Goal: Check status: Check status

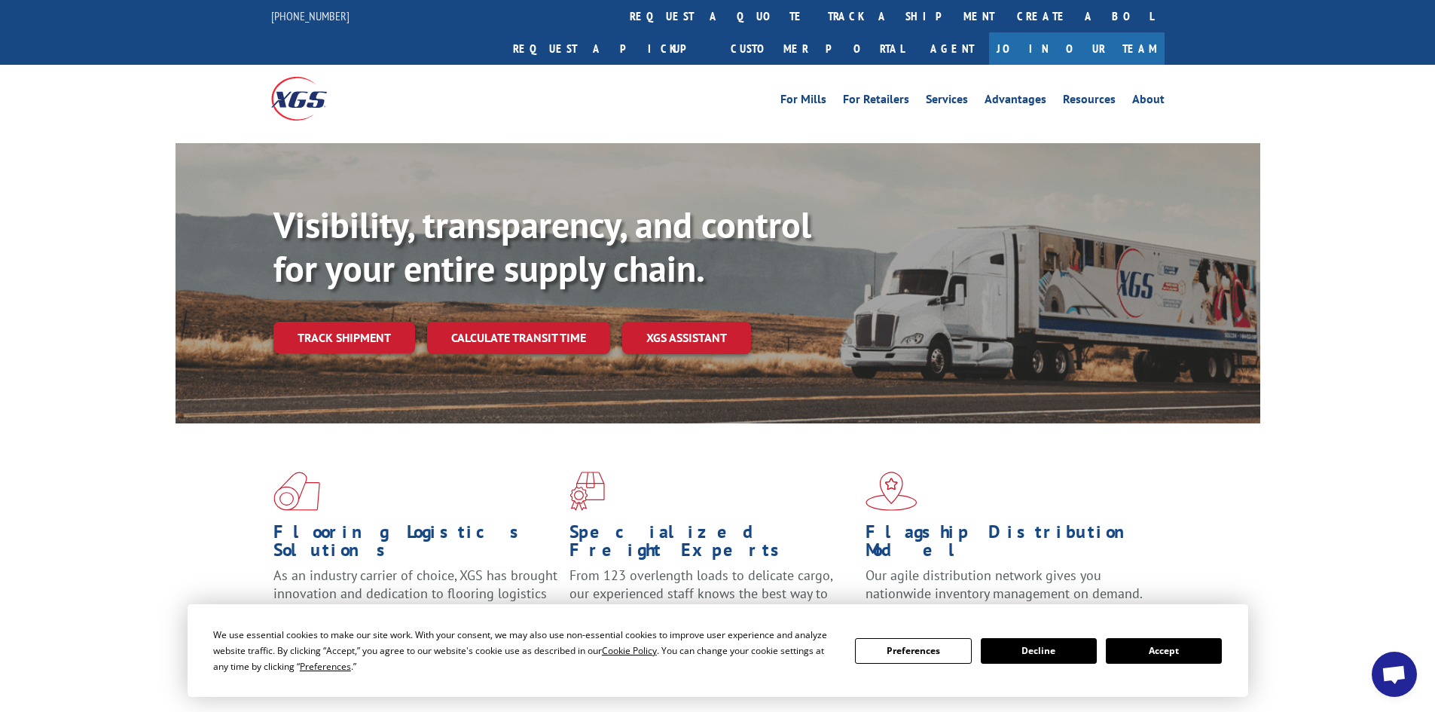
click at [328, 327] on div "Visibility, transparency, and control for your entire supply chain. Track shipm…" at bounding box center [766, 308] width 987 height 210
click at [323, 322] on link "Track shipment" at bounding box center [344, 338] width 142 height 32
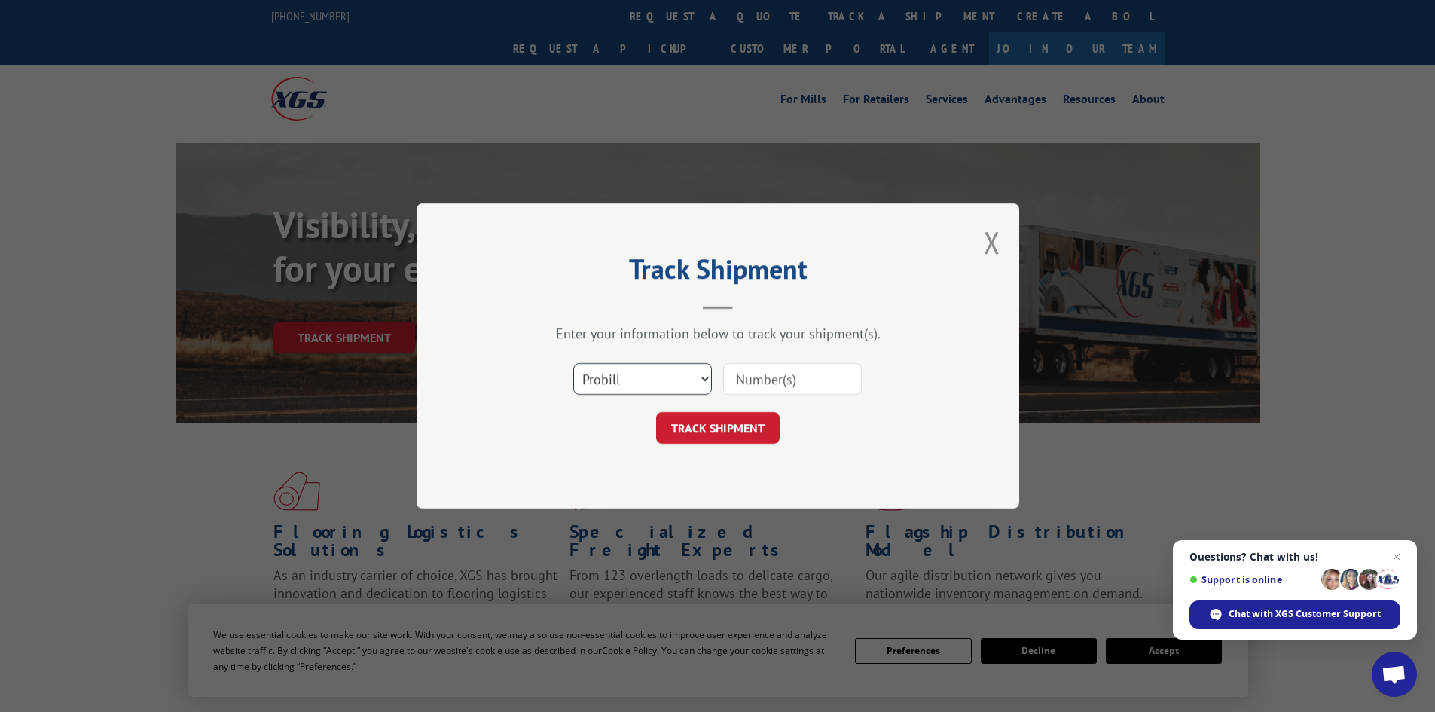
click at [617, 373] on select "Select category... Probill BOL PO" at bounding box center [642, 379] width 139 height 32
select select "bol"
click at [573, 363] on select "Select category... Probill BOL PO" at bounding box center [642, 379] width 139 height 32
click at [782, 366] on input at bounding box center [792, 379] width 139 height 32
paste input "0500166"
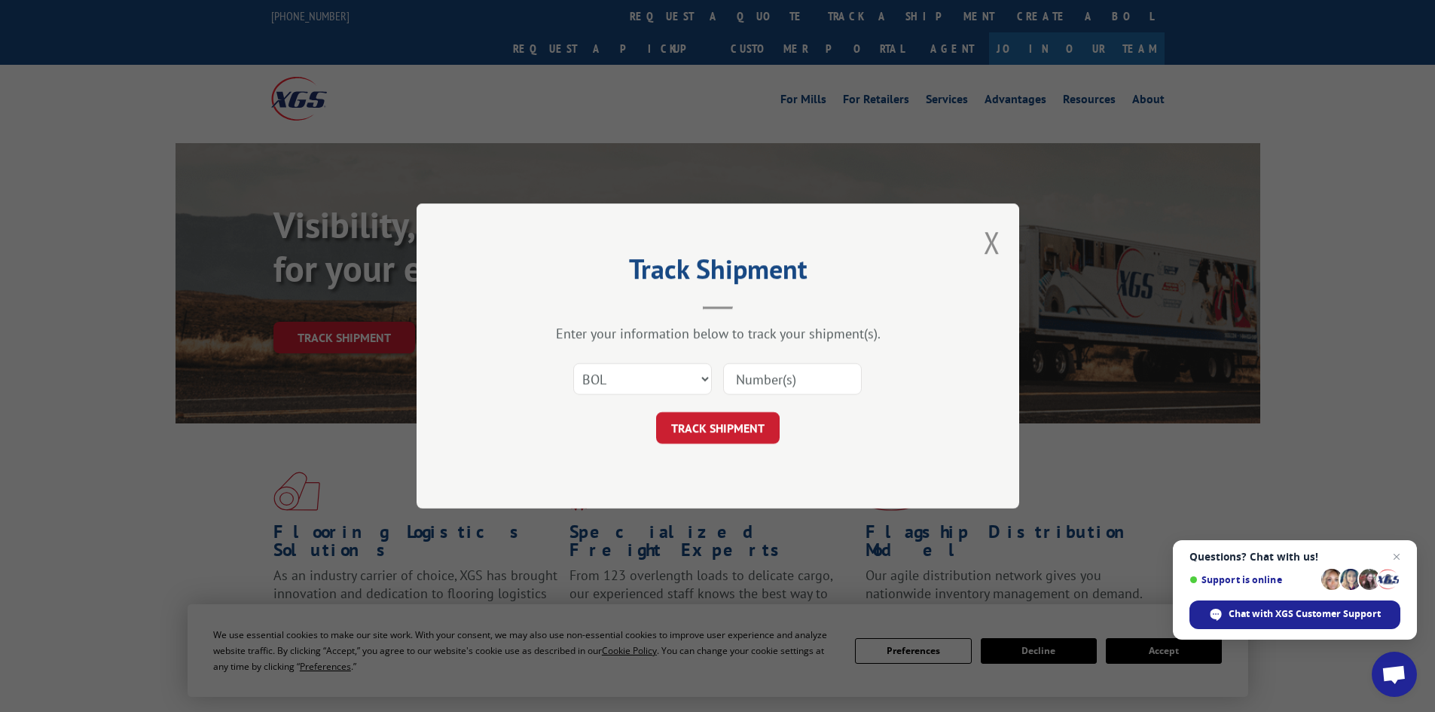
type input "0500166"
click button "TRACK SHIPMENT" at bounding box center [718, 428] width 124 height 32
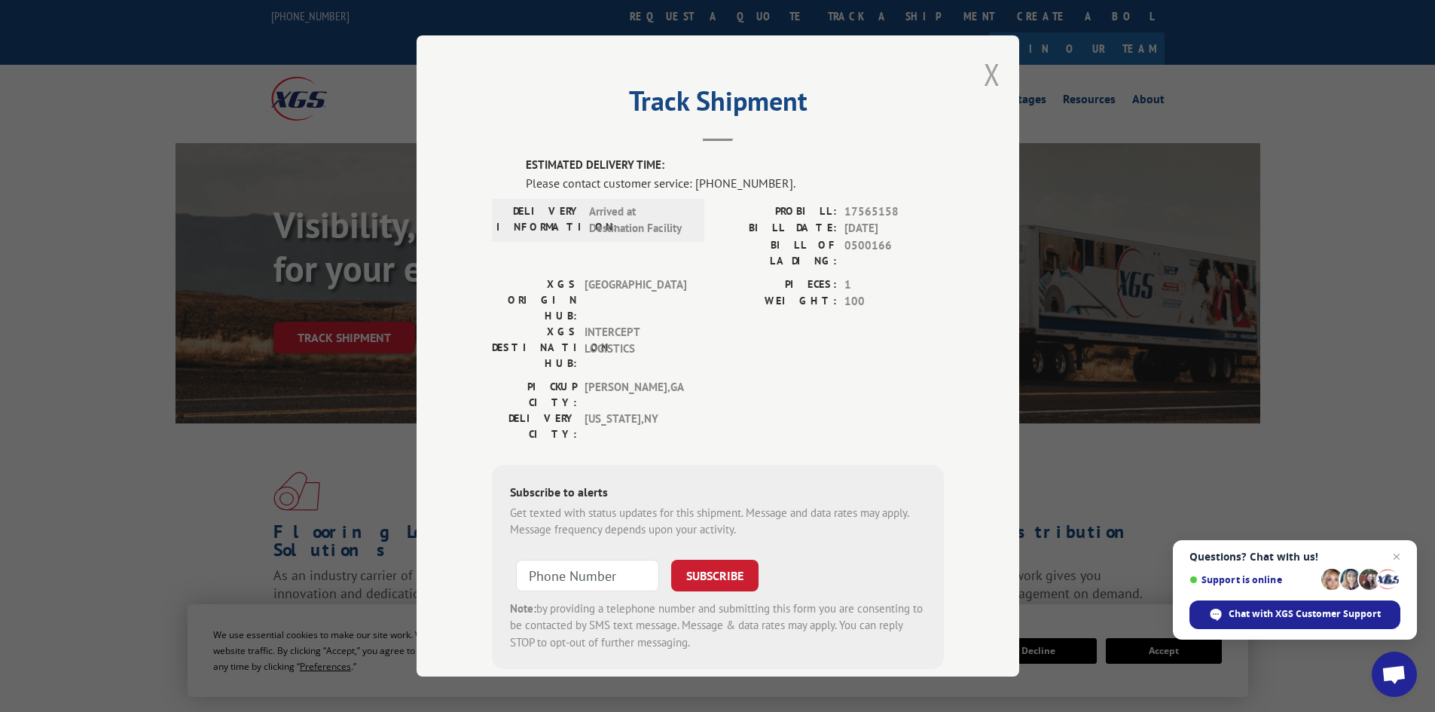
click at [984, 73] on button "Close modal" at bounding box center [992, 74] width 17 height 40
